Goal: Task Accomplishment & Management: Manage account settings

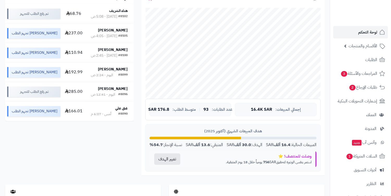
scroll to position [145, 0]
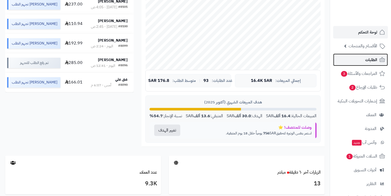
click at [361, 59] on link "الطلبات" at bounding box center [360, 60] width 55 height 12
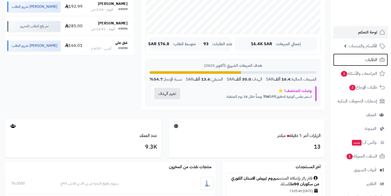
scroll to position [289, 0]
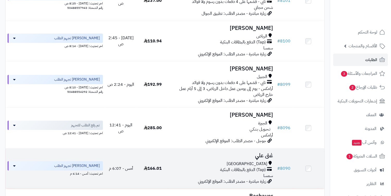
scroll to position [145, 0]
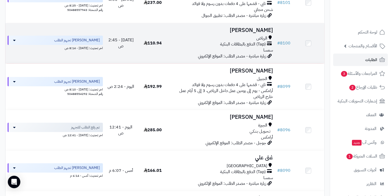
drag, startPoint x: 285, startPoint y: 129, endPoint x: 301, endPoint y: 59, distance: 72.3
click at [301, 59] on td at bounding box center [308, 43] width 32 height 40
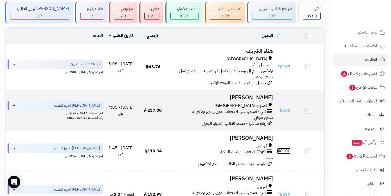
scroll to position [29, 0]
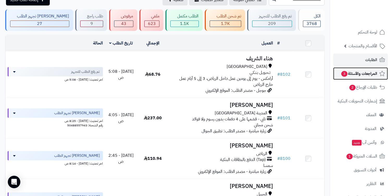
click at [361, 76] on span "المراجعات والأسئلة 3" at bounding box center [359, 73] width 36 height 7
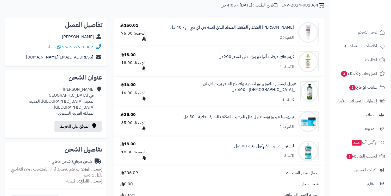
scroll to position [58, 0]
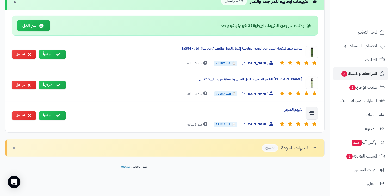
scroll to position [202, 0]
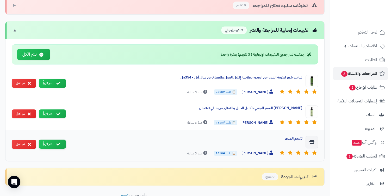
click at [54, 143] on button "نشر فوراً" at bounding box center [52, 144] width 27 height 9
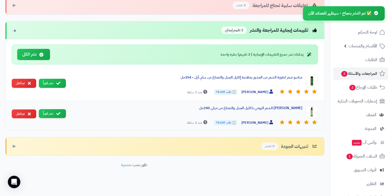
click at [53, 113] on button "نشر فوراً" at bounding box center [52, 113] width 27 height 9
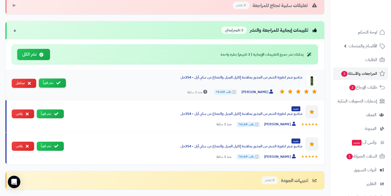
click at [48, 84] on button "نشر فوراً" at bounding box center [52, 83] width 27 height 9
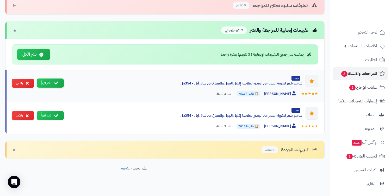
click at [48, 84] on button "نشر فوراً" at bounding box center [50, 83] width 27 height 9
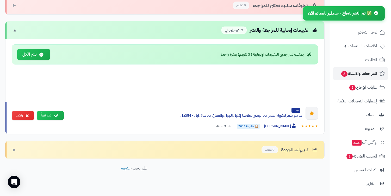
scroll to position [176, 0]
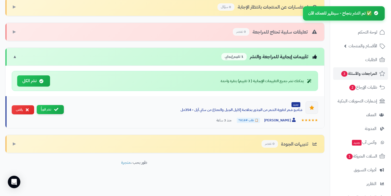
click at [52, 109] on button "نشر فوراً" at bounding box center [50, 109] width 27 height 9
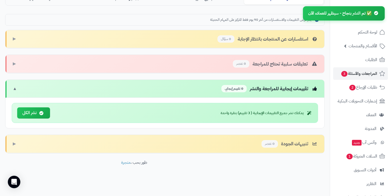
scroll to position [144, 0]
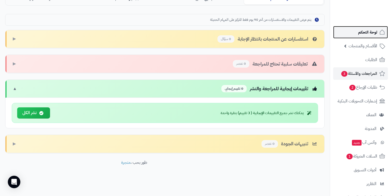
click at [362, 35] on span "لوحة التحكم" at bounding box center [367, 32] width 19 height 7
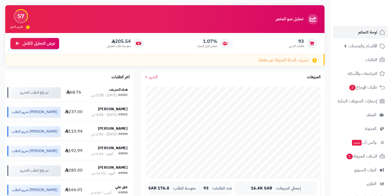
scroll to position [116, 0]
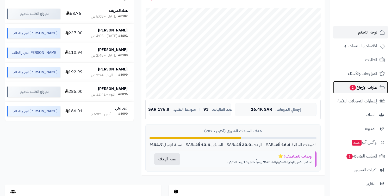
click at [345, 83] on link "طلبات الإرجاع 2" at bounding box center [360, 87] width 55 height 12
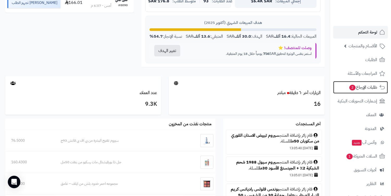
scroll to position [260, 0]
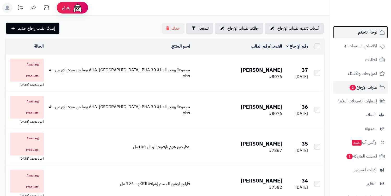
click at [359, 33] on span "لوحة التحكم" at bounding box center [367, 32] width 19 height 7
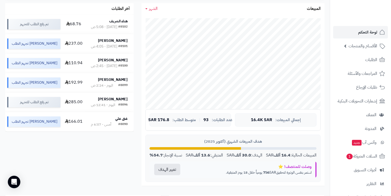
scroll to position [116, 0]
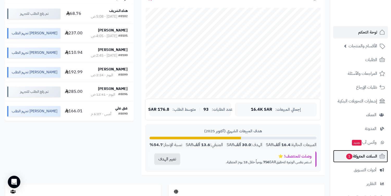
click at [370, 157] on span "السلات المتروكة 1" at bounding box center [362, 156] width 32 height 7
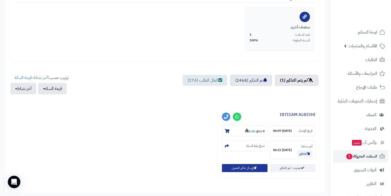
scroll to position [145, 0]
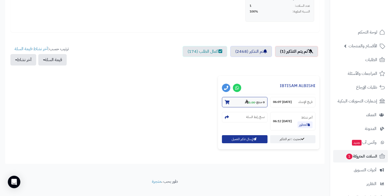
click at [240, 105] on section "0 منتج - 0.00" at bounding box center [244, 102] width 45 height 10
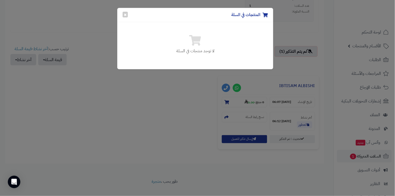
click at [135, 98] on div "المنتجات في السلة × لا توجد منتجات في السلة" at bounding box center [197, 98] width 395 height 196
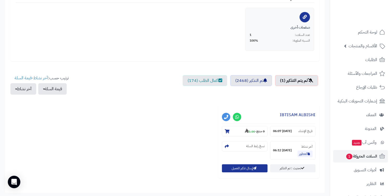
scroll to position [37, 0]
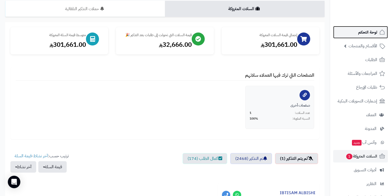
click at [357, 34] on link "لوحة التحكم" at bounding box center [360, 32] width 55 height 12
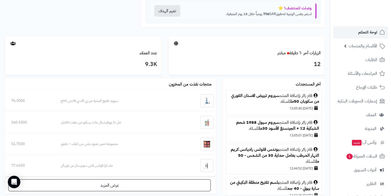
scroll to position [304, 0]
